Goal: Information Seeking & Learning: Learn about a topic

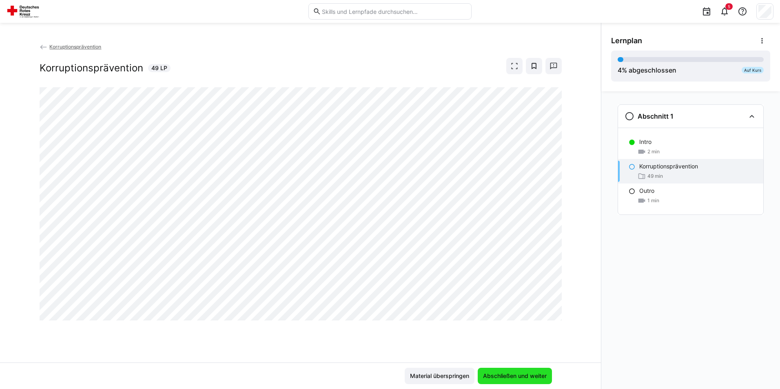
click at [516, 377] on span "Abschließen und weiter" at bounding box center [515, 376] width 66 height 8
click at [458, 377] on span "Material überspringen" at bounding box center [440, 376] width 62 height 8
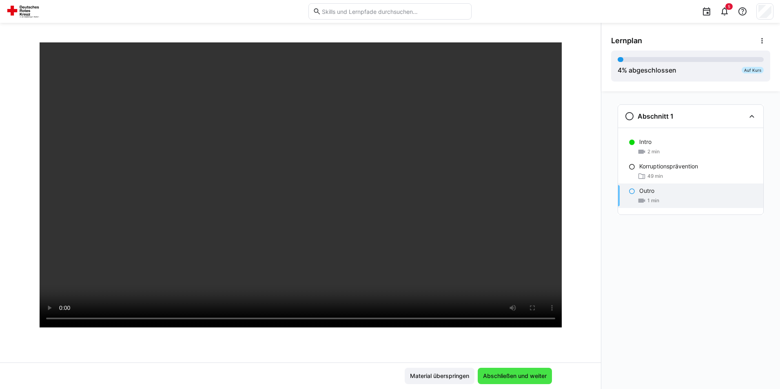
scroll to position [41, 0]
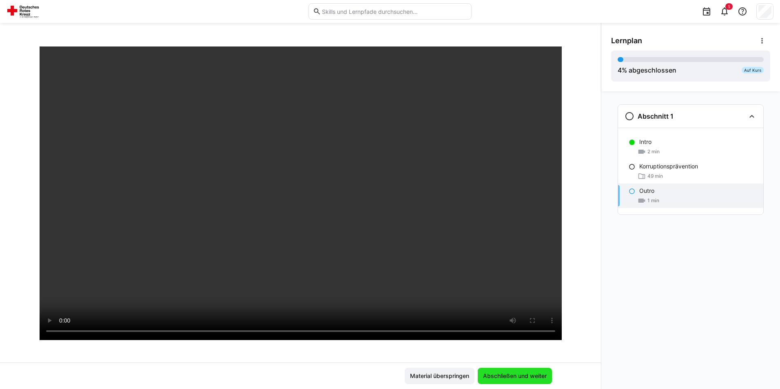
click at [525, 380] on span "Abschließen und weiter" at bounding box center [515, 376] width 66 height 8
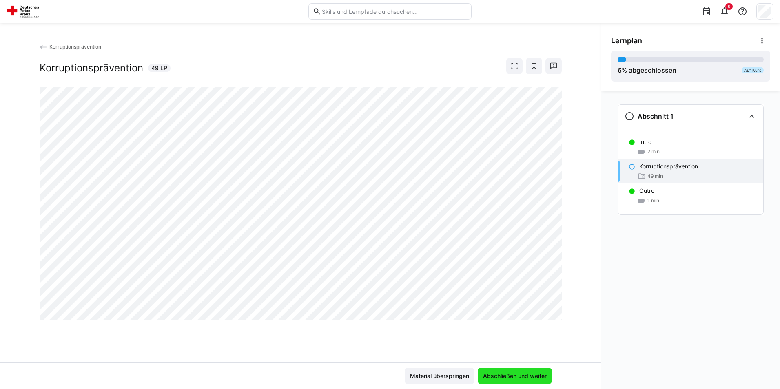
click at [507, 375] on span "Abschließen und weiter" at bounding box center [515, 376] width 66 height 8
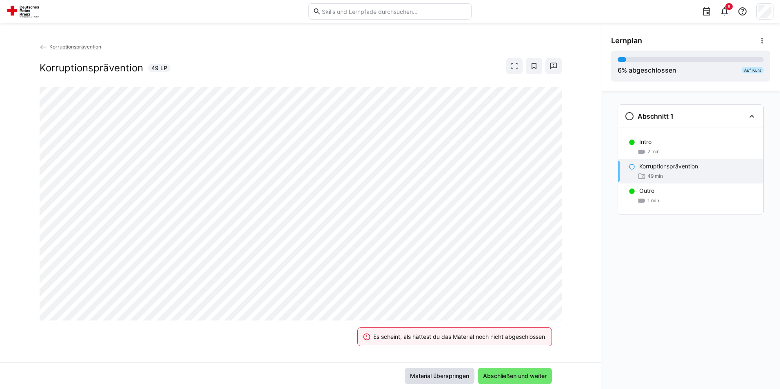
click at [456, 373] on span "Material überspringen" at bounding box center [440, 376] width 62 height 8
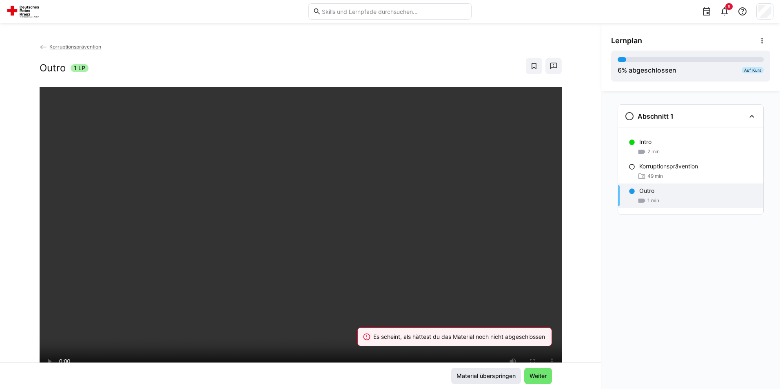
click at [500, 375] on span "Material überspringen" at bounding box center [486, 376] width 62 height 8
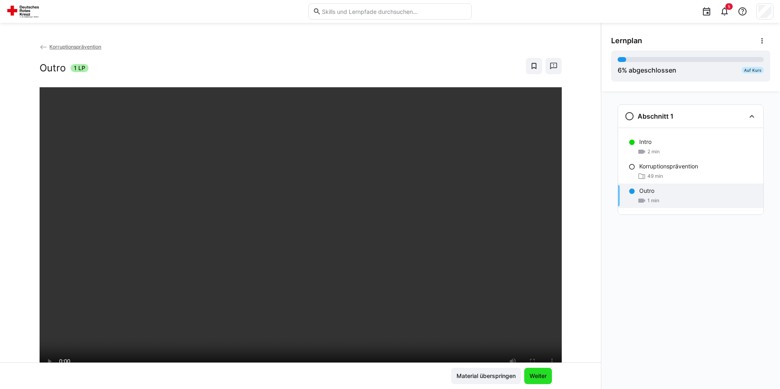
click at [536, 375] on span "Weiter" at bounding box center [538, 376] width 20 height 8
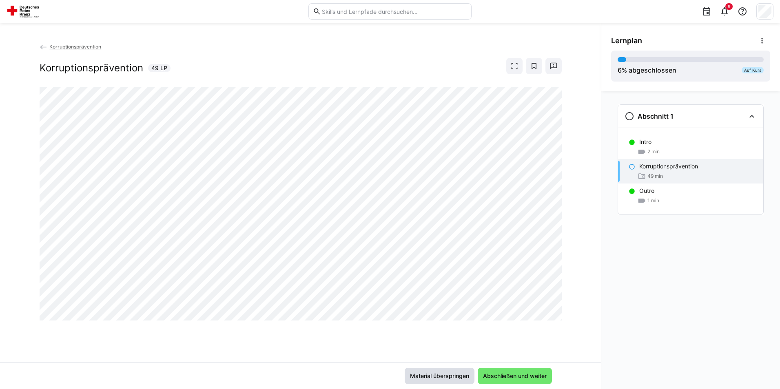
click at [443, 374] on span "Material überspringen" at bounding box center [440, 376] width 62 height 8
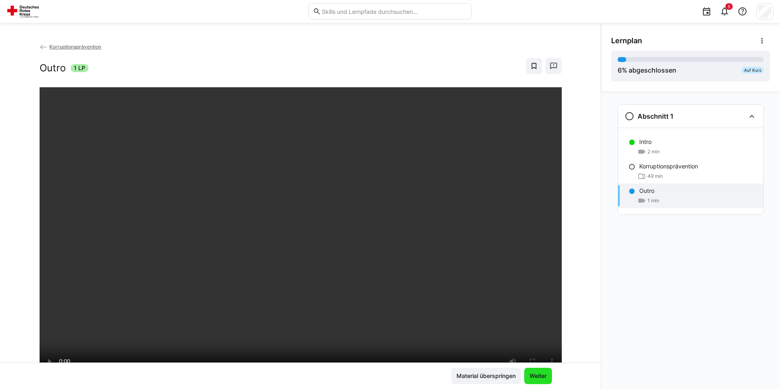
click at [546, 376] on span "Weiter" at bounding box center [538, 376] width 20 height 8
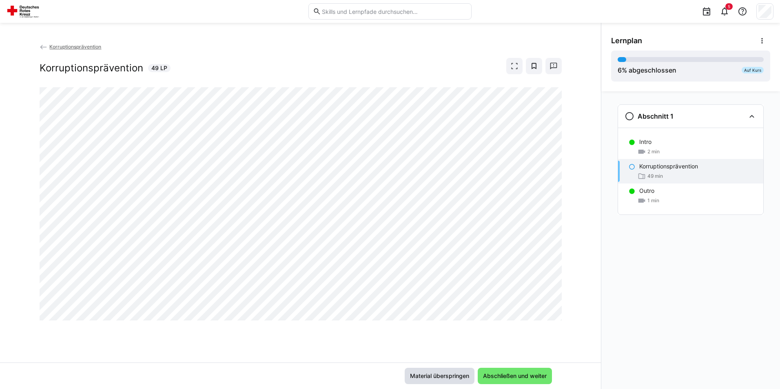
click at [438, 377] on span "Material überspringen" at bounding box center [440, 376] width 62 height 8
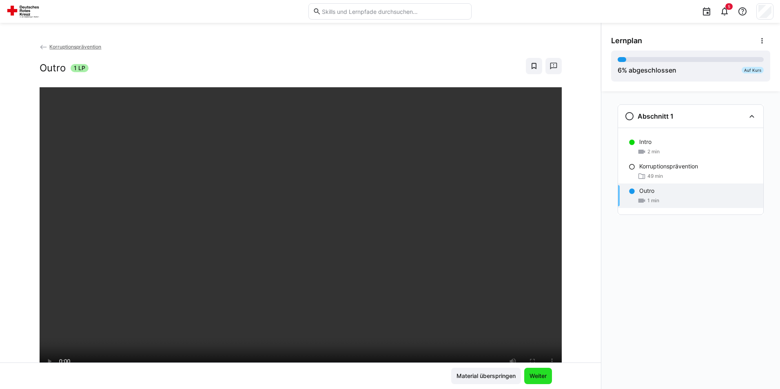
click at [535, 375] on span "Weiter" at bounding box center [538, 376] width 20 height 8
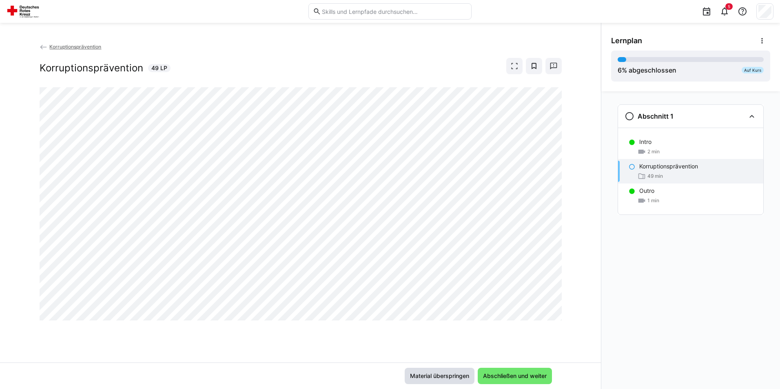
click at [459, 377] on span "Material überspringen" at bounding box center [440, 376] width 62 height 8
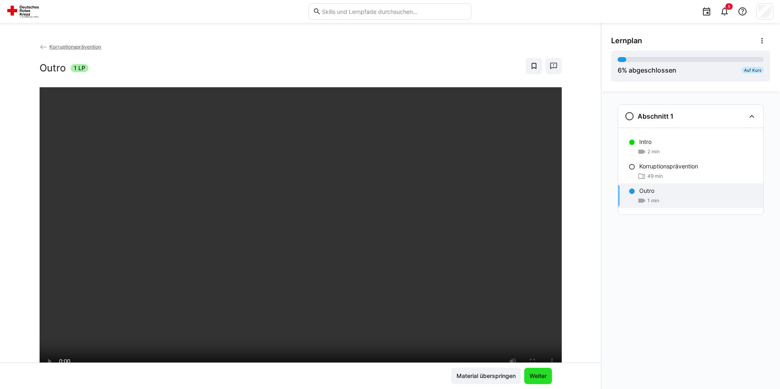
click at [541, 378] on span "Weiter" at bounding box center [538, 376] width 20 height 8
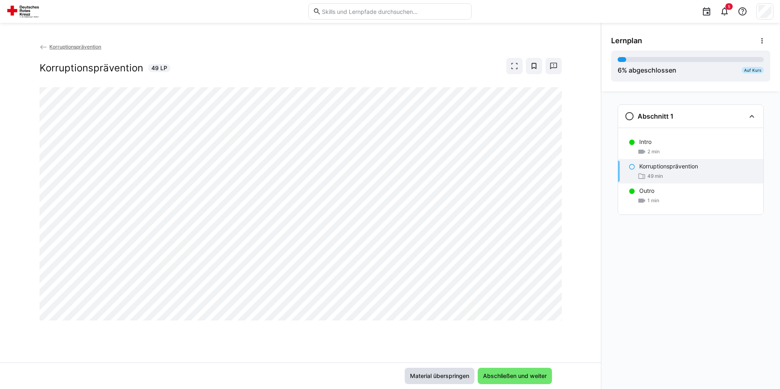
click at [433, 379] on span "Material überspringen" at bounding box center [440, 376] width 62 height 8
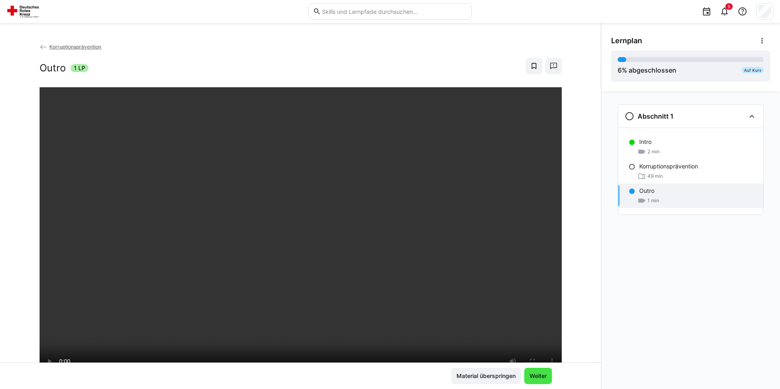
click at [540, 379] on span "Weiter" at bounding box center [538, 376] width 20 height 8
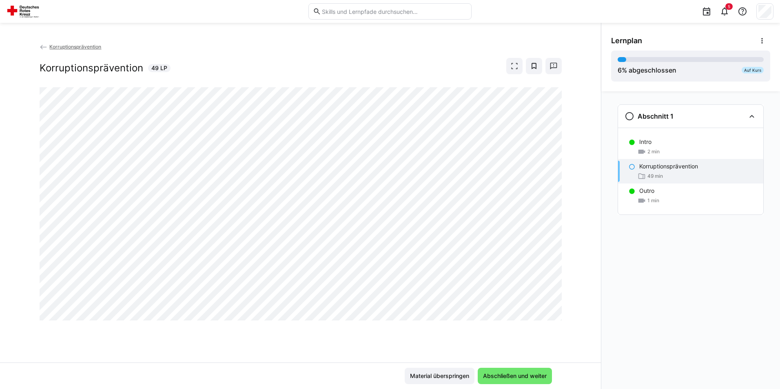
click at [540, 379] on span "Abschließen und weiter" at bounding box center [515, 376] width 66 height 8
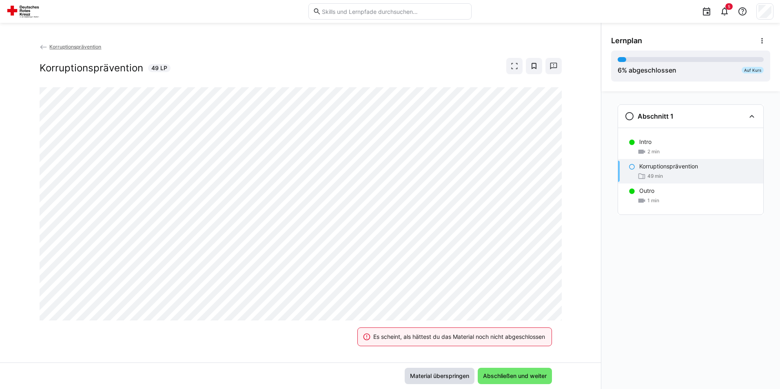
click at [452, 379] on span "Material überspringen" at bounding box center [440, 376] width 62 height 8
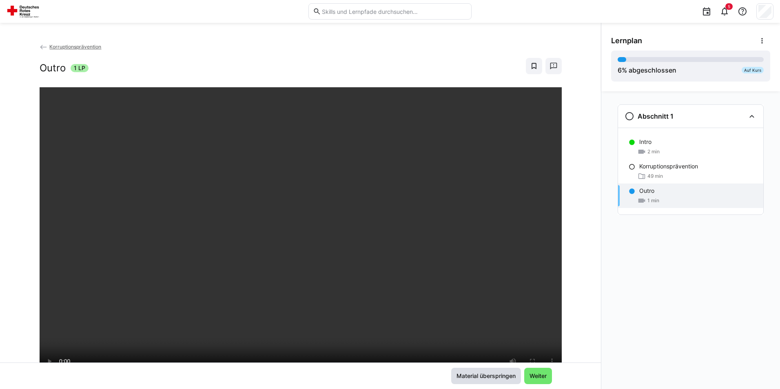
click at [475, 379] on span "Material überspringen" at bounding box center [486, 376] width 62 height 8
click at [546, 380] on span "Weiter" at bounding box center [538, 376] width 20 height 8
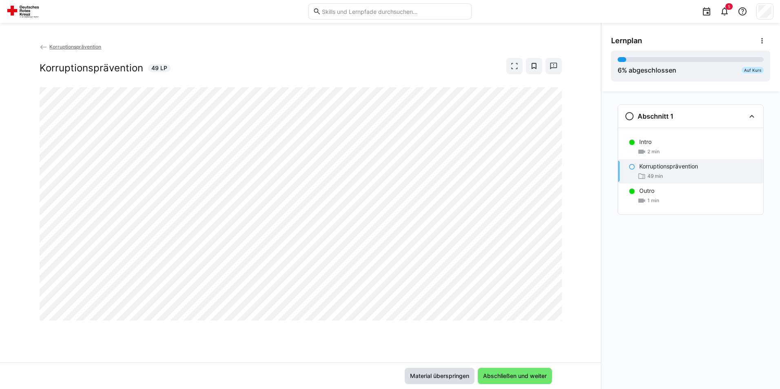
click at [438, 375] on span "Material überspringen" at bounding box center [440, 376] width 62 height 8
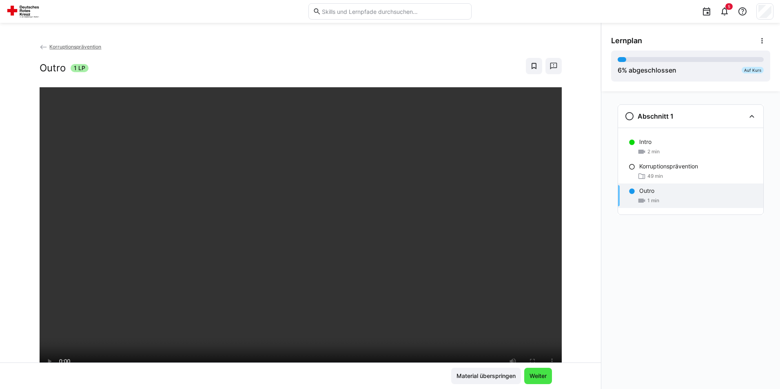
click at [532, 375] on span "Weiter" at bounding box center [538, 376] width 20 height 8
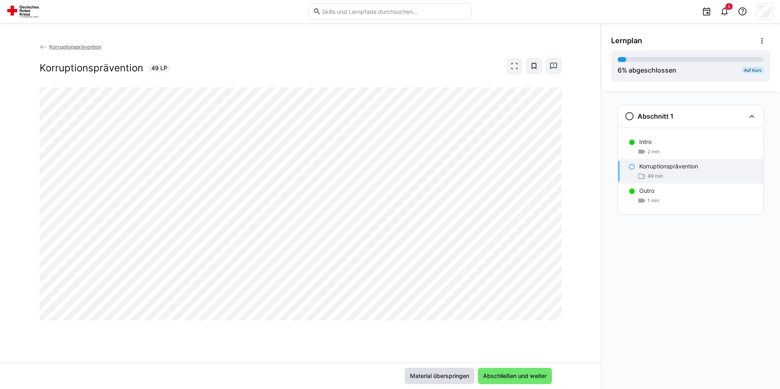
click at [448, 377] on span "Material überspringen" at bounding box center [440, 376] width 62 height 8
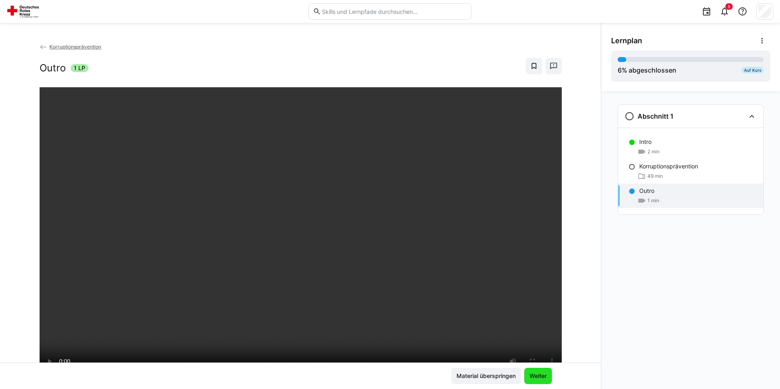
click at [535, 377] on span "Weiter" at bounding box center [538, 376] width 20 height 8
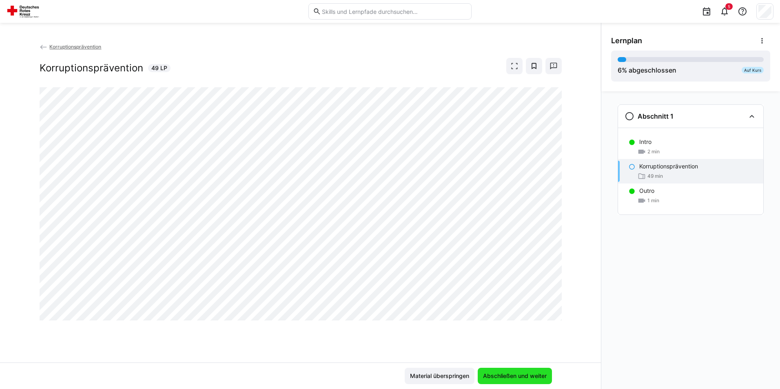
click at [547, 377] on span "Abschließen und weiter" at bounding box center [515, 376] width 66 height 8
click at [517, 373] on span "Abschließen und weiter" at bounding box center [515, 376] width 66 height 8
click at [432, 377] on span "Material überspringen" at bounding box center [440, 376] width 62 height 8
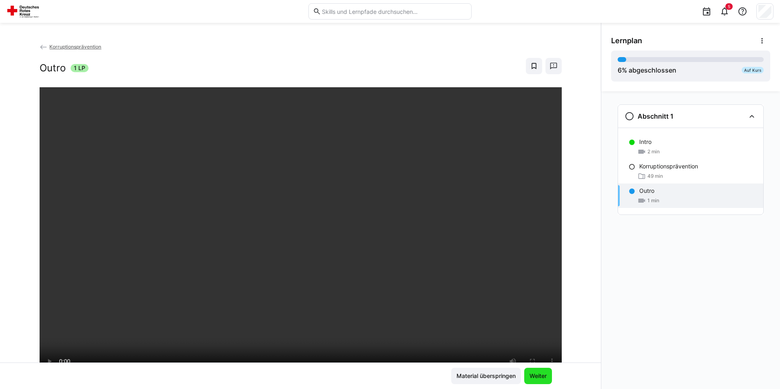
click at [543, 381] on span "Weiter" at bounding box center [538, 376] width 28 height 16
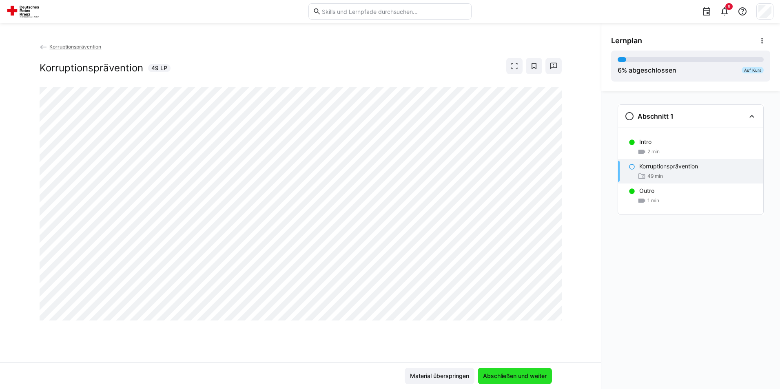
click at [505, 374] on span "Abschließen und weiter" at bounding box center [515, 376] width 66 height 8
click at [444, 377] on span "Material überspringen" at bounding box center [440, 376] width 62 height 8
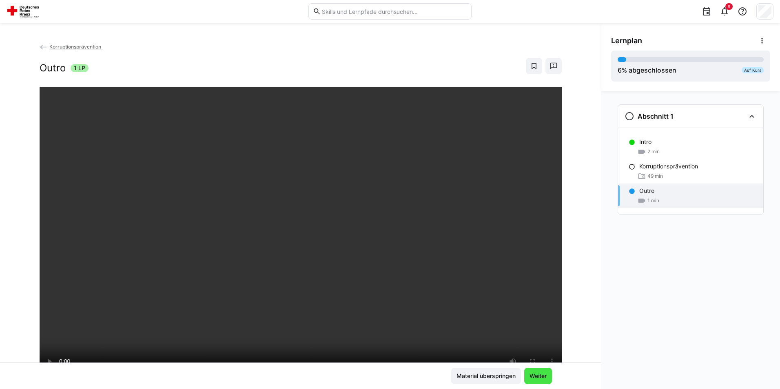
click at [537, 377] on span "Weiter" at bounding box center [538, 376] width 20 height 8
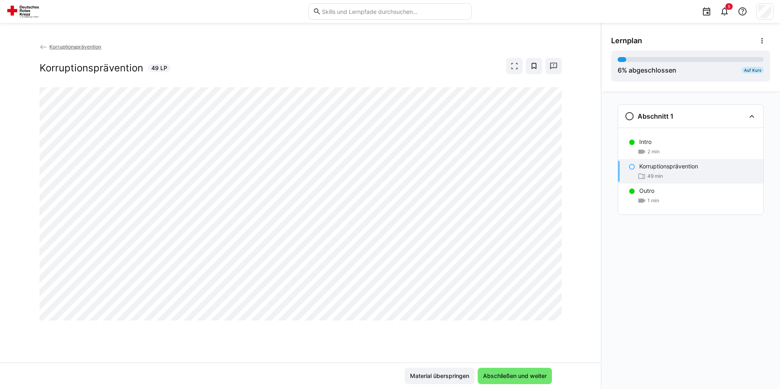
click at [537, 377] on span "Abschließen und weiter" at bounding box center [515, 376] width 66 height 8
click at [510, 375] on span "Abschließen und weiter" at bounding box center [515, 376] width 66 height 8
